Goal: Obtain resource: Obtain resource

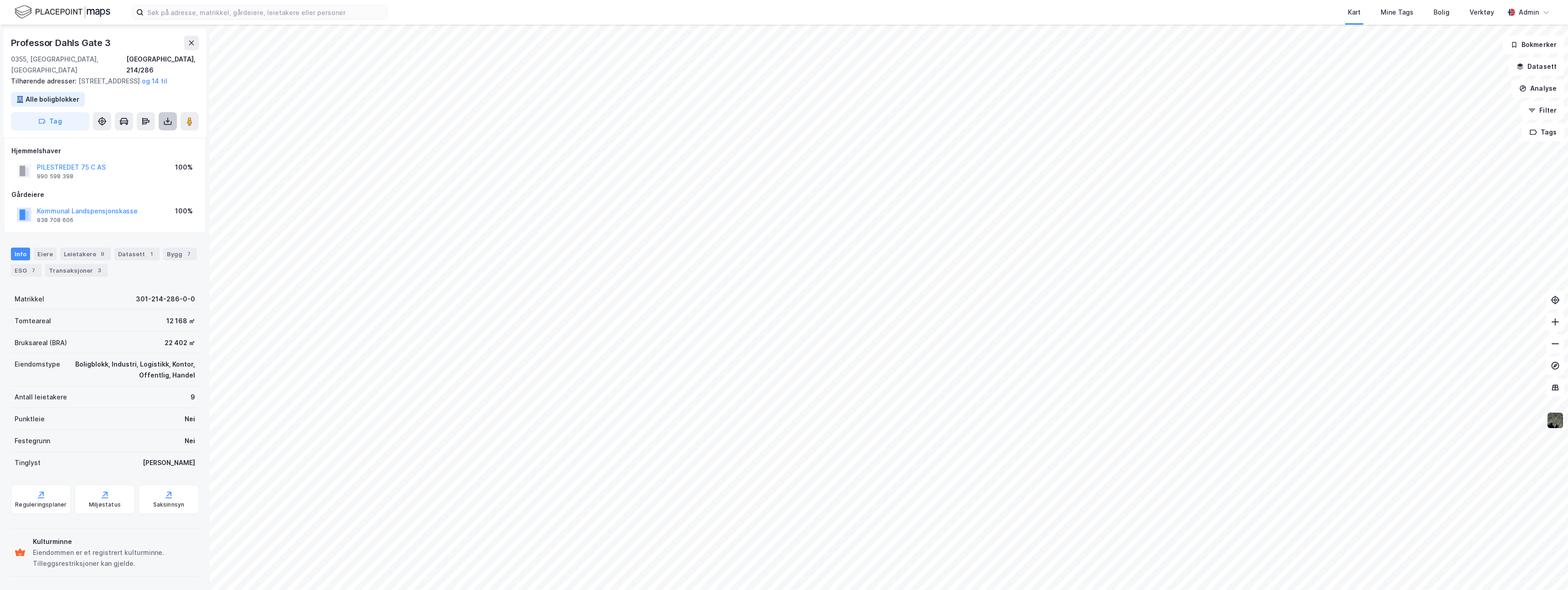
click at [161, 125] on button at bounding box center [168, 121] width 18 height 18
click at [131, 150] on div "Last ned matrikkelrapport" at bounding box center [128, 154] width 97 height 15
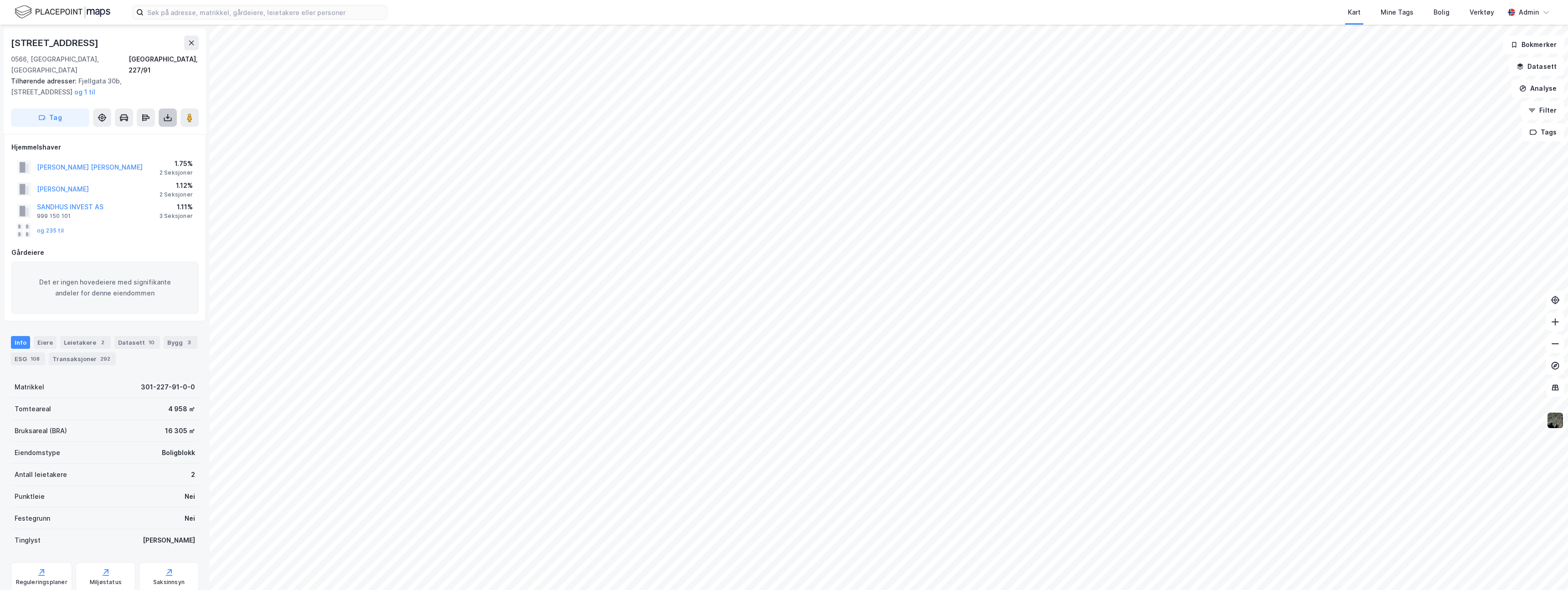
click at [164, 113] on icon at bounding box center [167, 118] width 9 height 9
click at [145, 147] on div "Last ned matrikkelrapport" at bounding box center [134, 150] width 75 height 7
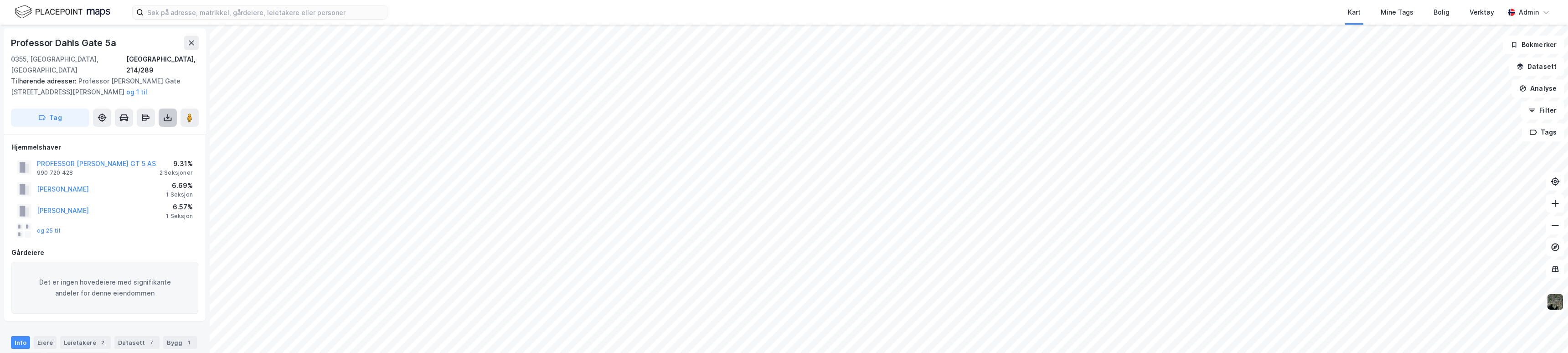
click at [169, 113] on icon at bounding box center [167, 117] width 9 height 9
click at [154, 143] on div "Last ned matrikkelrapport" at bounding box center [128, 150] width 97 height 15
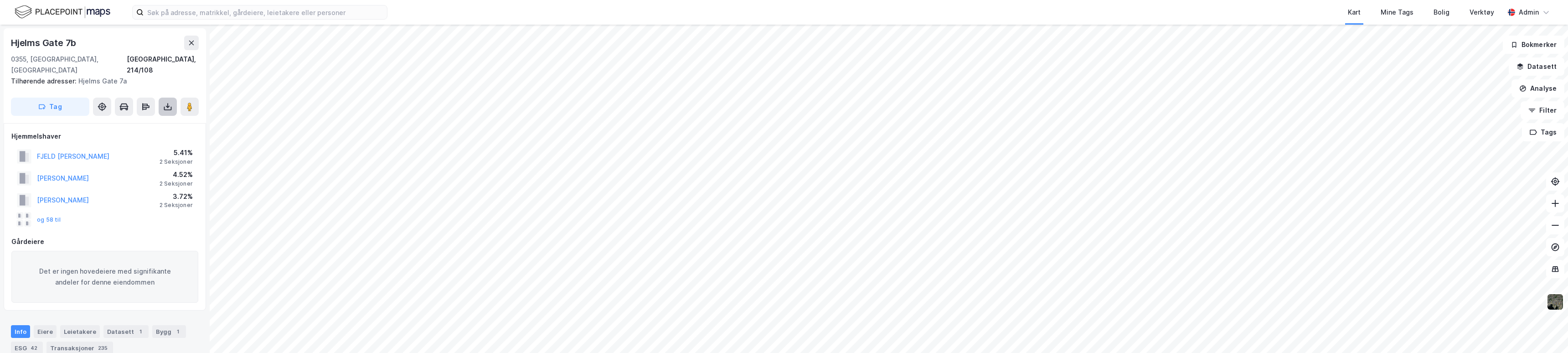
click at [165, 97] on button at bounding box center [168, 107] width 18 height 18
click at [142, 136] on div "Last ned matrikkelrapport" at bounding box center [134, 139] width 75 height 7
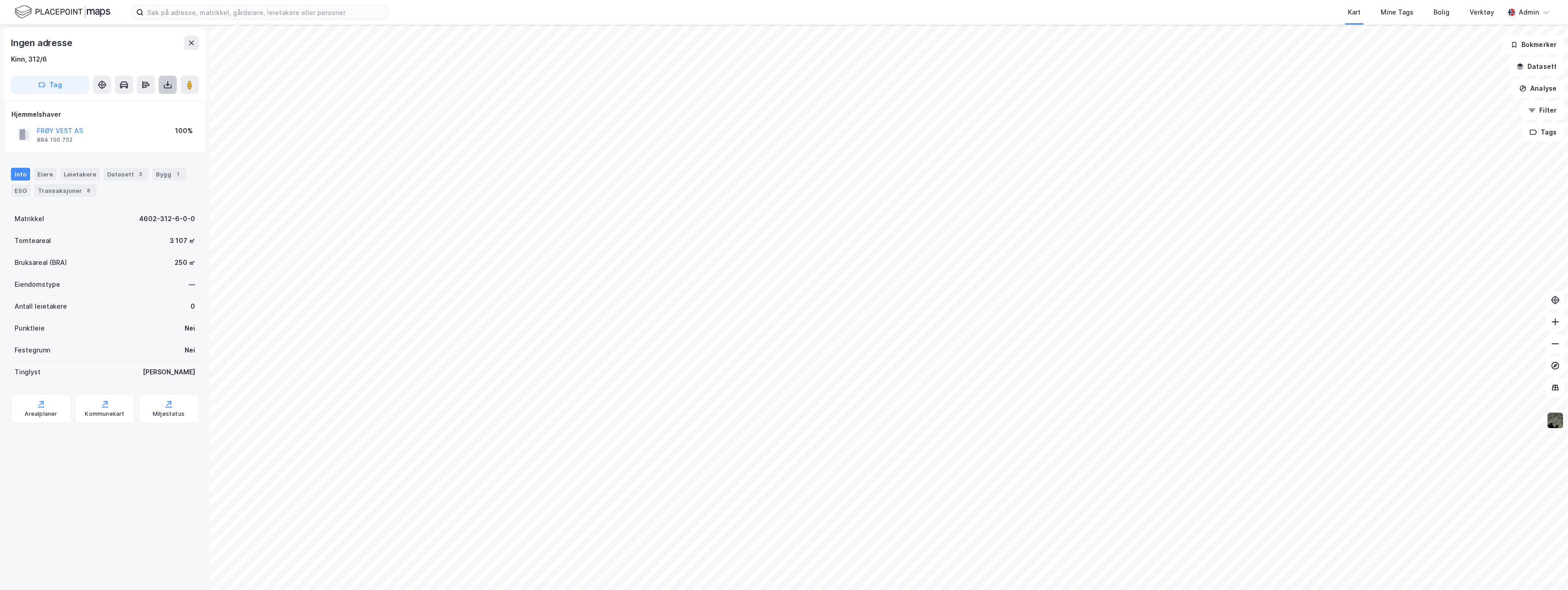
click at [166, 85] on icon at bounding box center [168, 85] width 4 height 2
click at [135, 111] on div "Last ned matrikkelrapport" at bounding box center [128, 118] width 97 height 15
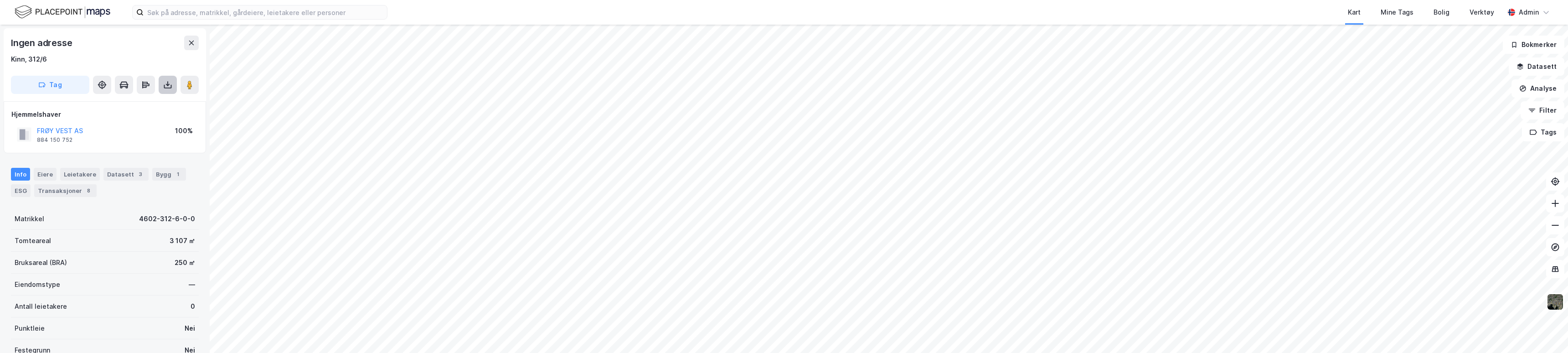
click at [169, 88] on icon at bounding box center [167, 85] width 9 height 9
click at [163, 116] on div "Last ned matrikkelrapport" at bounding box center [134, 117] width 75 height 7
click at [167, 89] on button at bounding box center [168, 85] width 18 height 18
click at [152, 121] on div "Last ned matrikkelrapport" at bounding box center [128, 117] width 97 height 15
click at [168, 85] on icon at bounding box center [167, 83] width 1 height 5
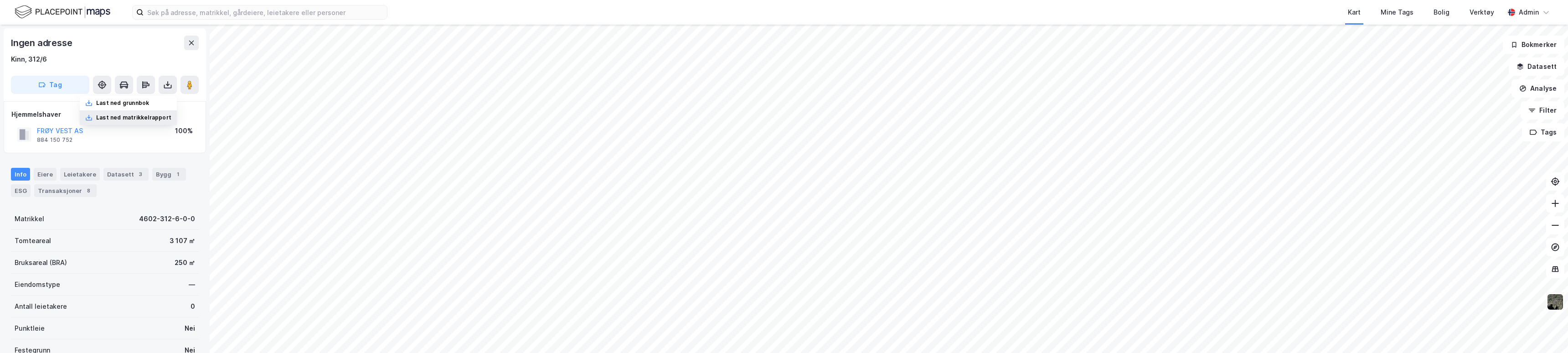
click at [165, 118] on div "Last ned matrikkelrapport" at bounding box center [134, 117] width 75 height 7
click at [167, 90] on button at bounding box center [168, 85] width 18 height 18
click at [166, 115] on div "Last ned matrikkelrapport" at bounding box center [134, 117] width 75 height 7
drag, startPoint x: 188, startPoint y: 119, endPoint x: 142, endPoint y: 121, distance: 46.0
click at [142, 121] on div "Hjemmelshaver FRØY VEST AS 884 150 752 100%" at bounding box center [105, 127] width 187 height 37
